Goal: Book appointment/travel/reservation

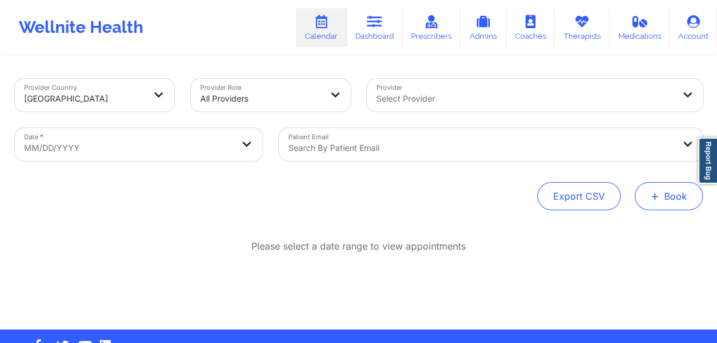
click at [650, 201] on button "+ Book" at bounding box center [669, 196] width 68 height 28
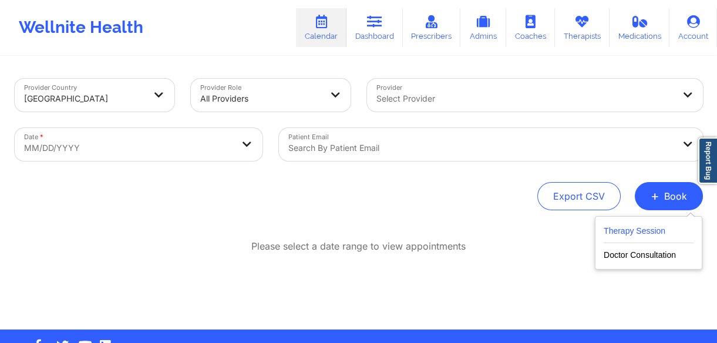
click at [636, 227] on button "Therapy Session" at bounding box center [649, 233] width 90 height 19
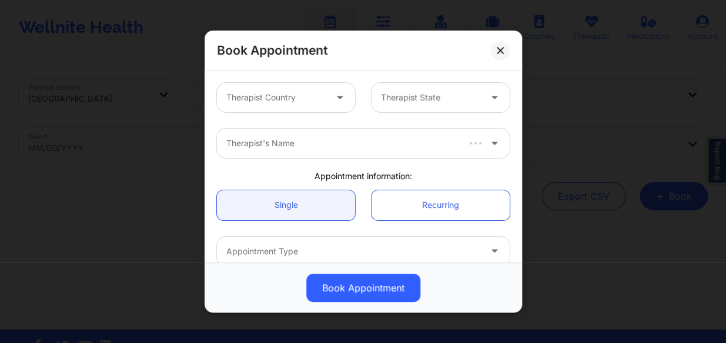
click at [264, 85] on div "Therapist Country" at bounding box center [272, 97] width 110 height 29
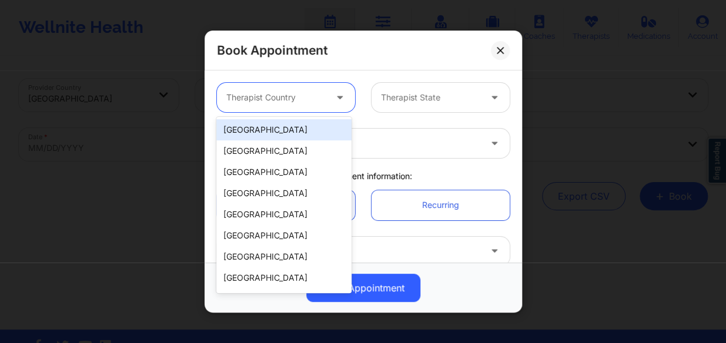
click at [272, 123] on div "[GEOGRAPHIC_DATA]" at bounding box center [283, 129] width 135 height 21
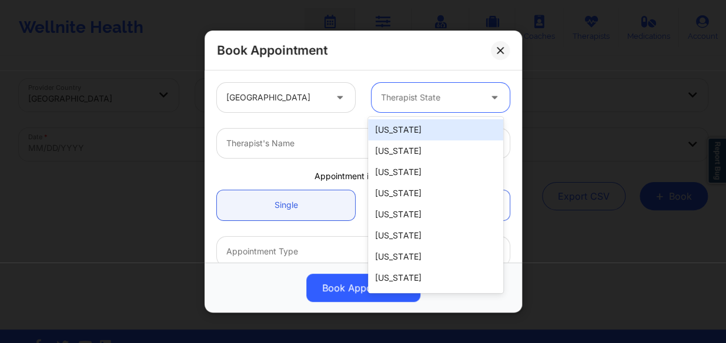
click at [390, 100] on div at bounding box center [430, 97] width 99 height 14
type input "f"
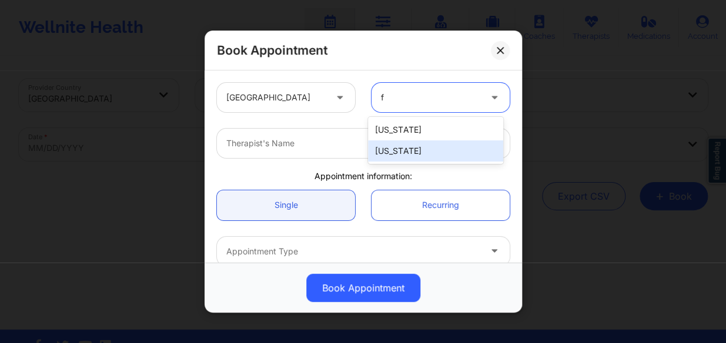
click at [401, 153] on div "[US_STATE]" at bounding box center [435, 150] width 135 height 21
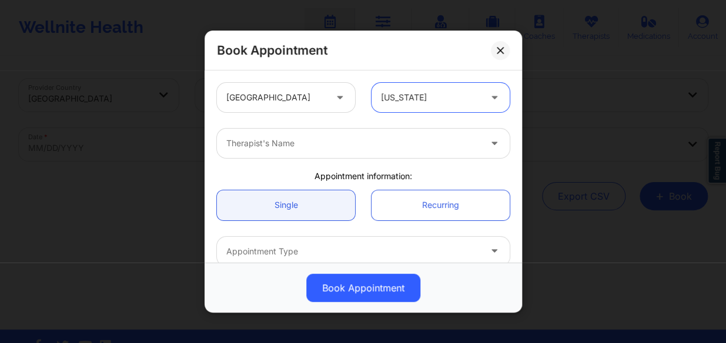
click at [350, 141] on div at bounding box center [353, 143] width 254 height 14
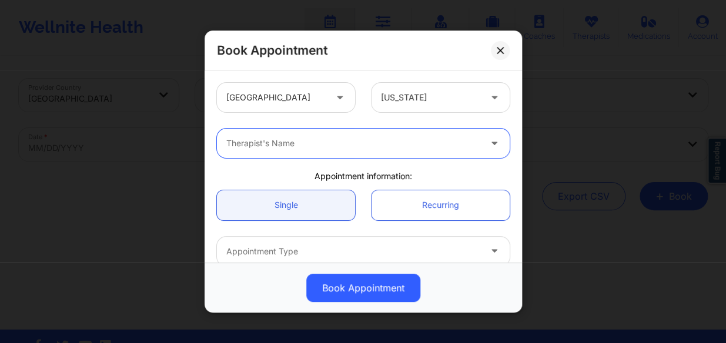
paste input "ZAPATHA"
type input "ZAPATHA"
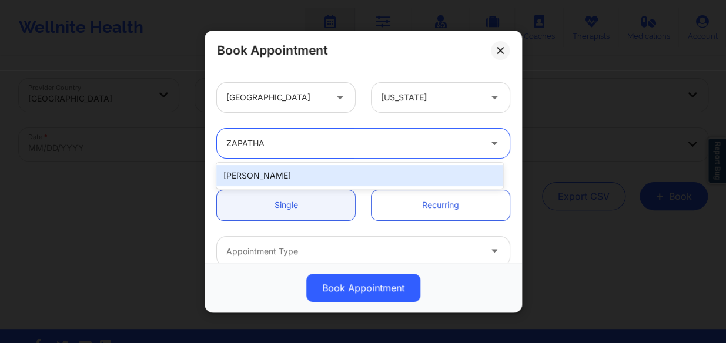
click at [326, 176] on div "[PERSON_NAME]" at bounding box center [359, 175] width 287 height 21
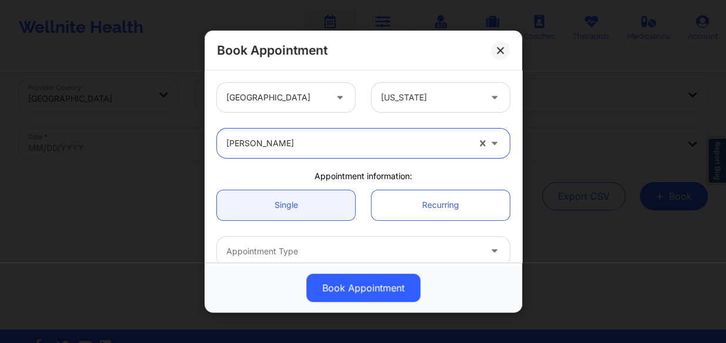
scroll to position [106, 0]
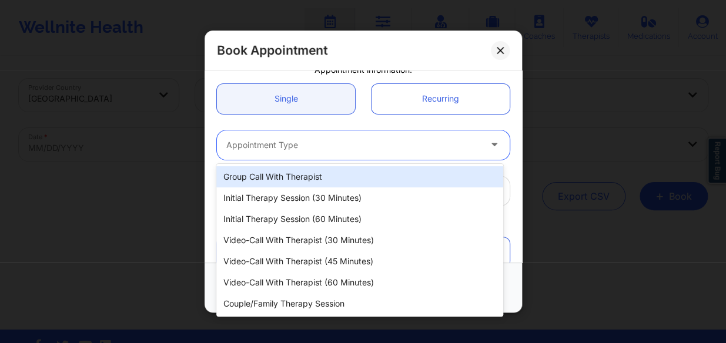
click at [317, 146] on div at bounding box center [353, 145] width 254 height 14
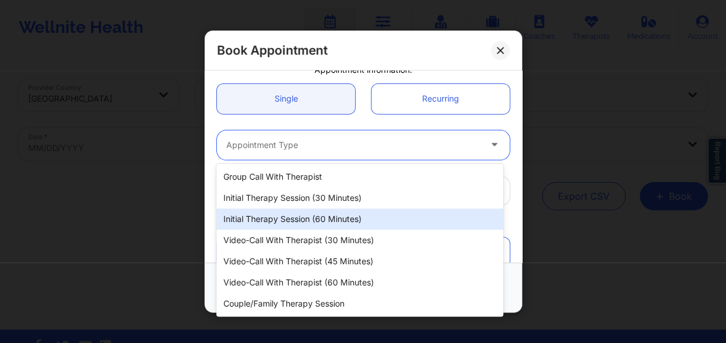
click at [312, 211] on div "Initial Therapy Session (60 minutes)" at bounding box center [359, 219] width 287 height 21
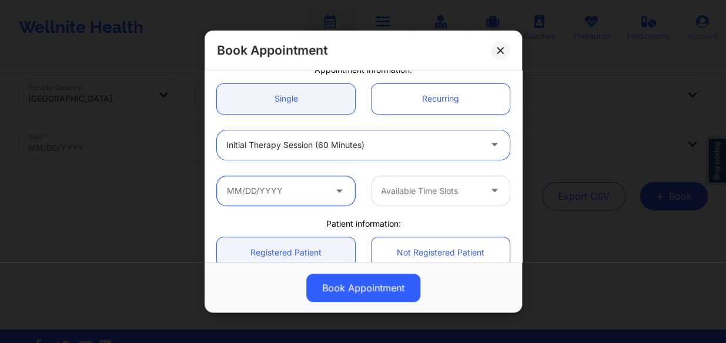
click at [276, 194] on input "text" at bounding box center [286, 190] width 138 height 29
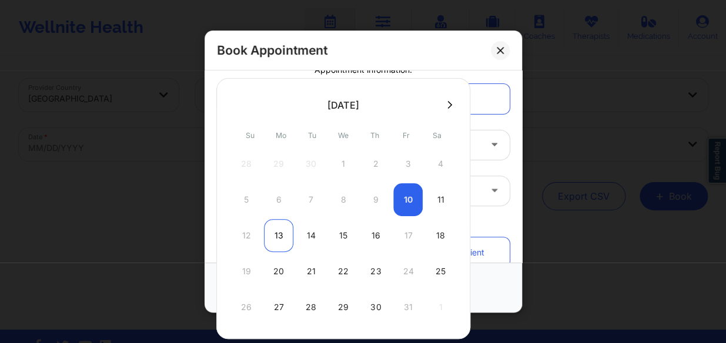
click at [269, 232] on div "13" at bounding box center [278, 235] width 29 height 33
type input "[DATE]"
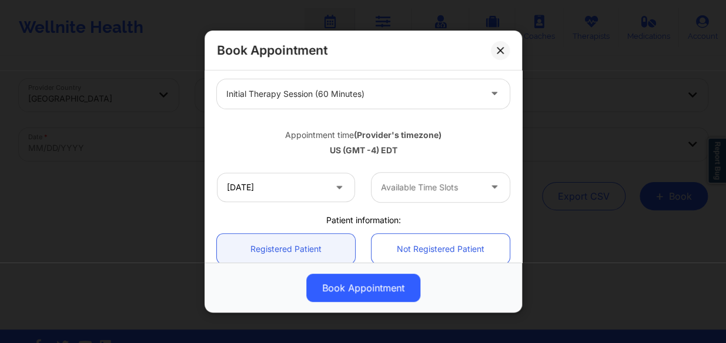
scroll to position [160, 0]
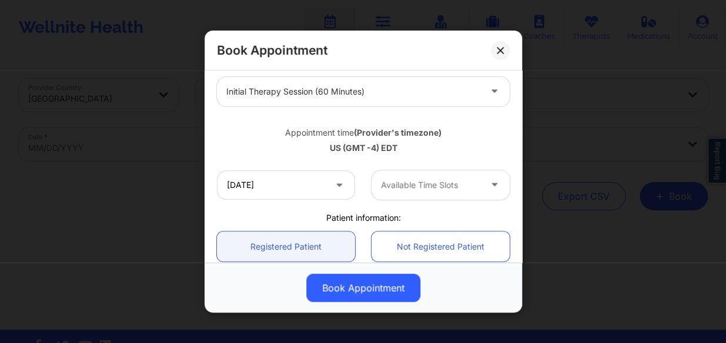
click at [403, 183] on div at bounding box center [430, 185] width 99 height 14
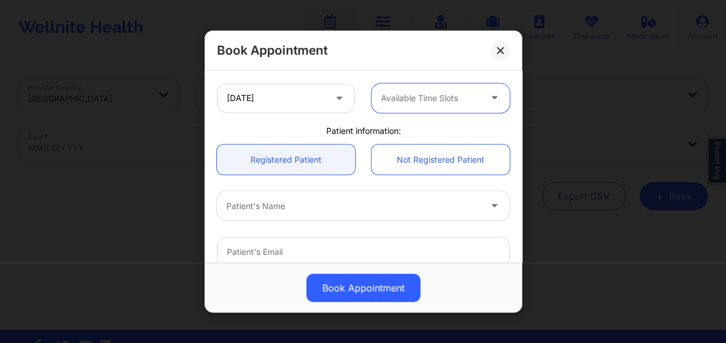
scroll to position [194, 0]
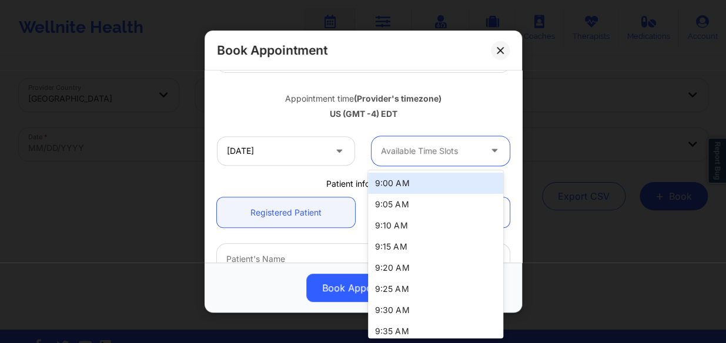
click at [421, 149] on div at bounding box center [430, 151] width 99 height 14
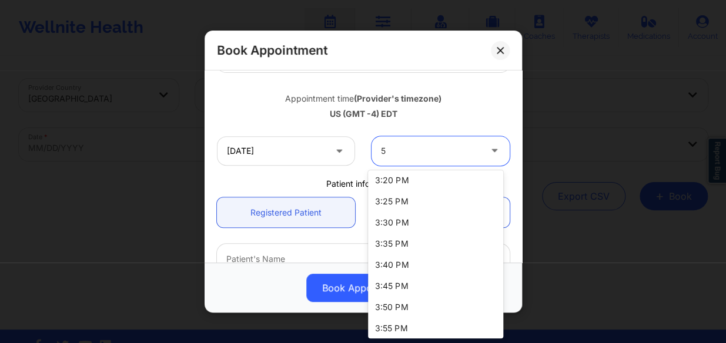
scroll to position [1633, 0]
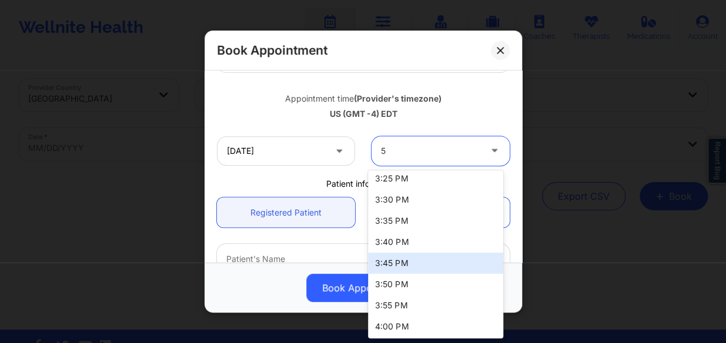
type input "5"
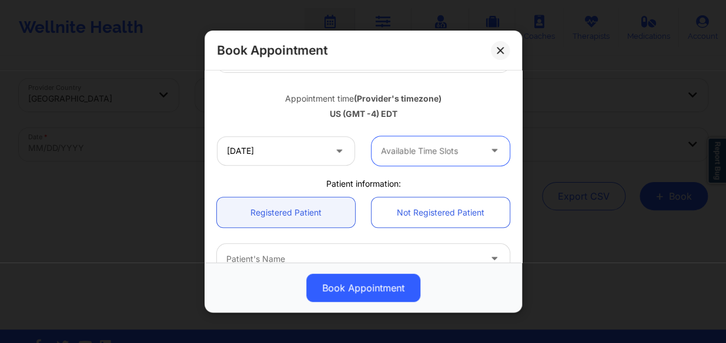
click at [455, 159] on div "Available Time Slots" at bounding box center [426, 150] width 110 height 29
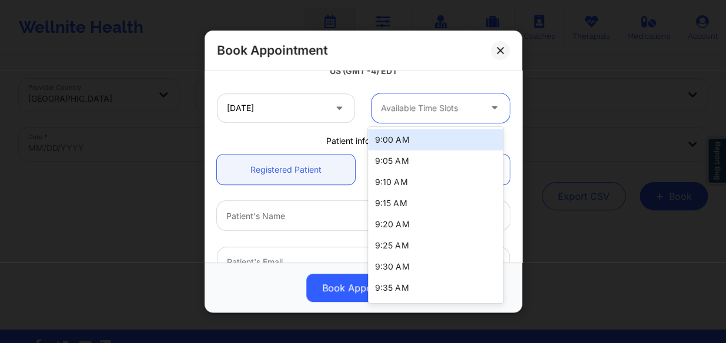
click at [450, 117] on div "Available Time Slots" at bounding box center [426, 107] width 110 height 29
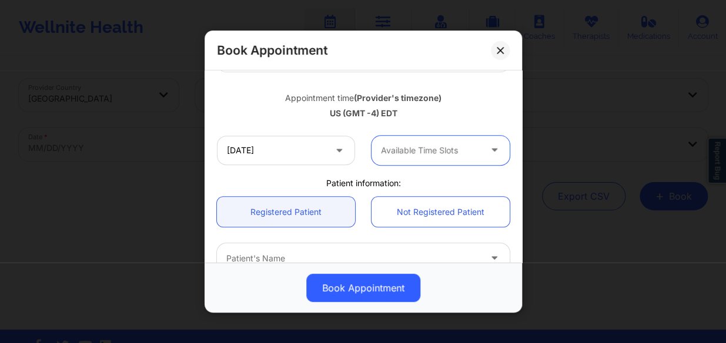
scroll to position [194, 0]
click at [425, 155] on div at bounding box center [430, 151] width 99 height 14
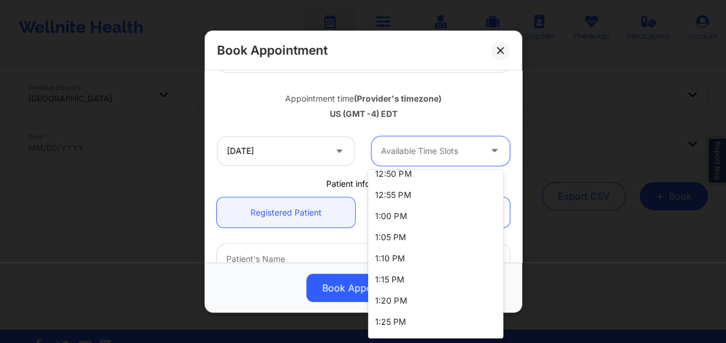
scroll to position [1633, 0]
